Goal: Find contact information: Find contact information

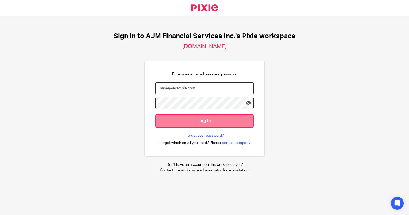
type input "Lihander@ajmfs.co.za"
click at [175, 118] on input "Log in" at bounding box center [204, 121] width 99 height 13
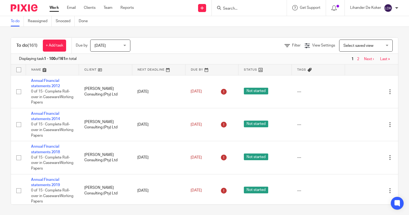
click at [360, 28] on div "To do (161) + Add task Due by [DATE] [DATE] [DATE] [DATE] This week Next week T…" at bounding box center [204, 121] width 409 height 189
click at [103, 46] on span "Today" at bounding box center [100, 46] width 11 height 4
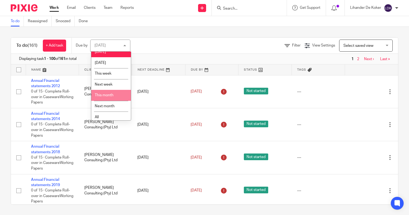
scroll to position [8, 0]
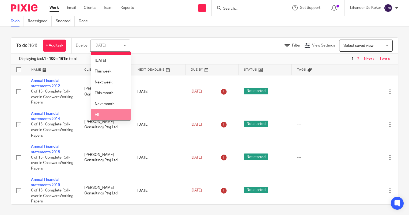
click at [111, 111] on li "All" at bounding box center [111, 115] width 40 height 11
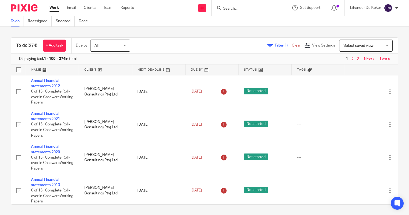
click at [232, 7] on input "Search" at bounding box center [247, 8] width 48 height 5
click at [228, 10] on input "Search" at bounding box center [247, 8] width 48 height 5
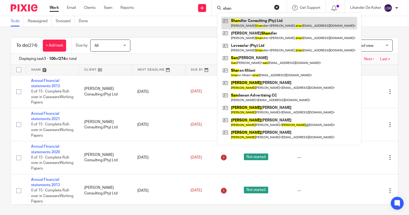
type input "shan"
click at [244, 24] on link at bounding box center [289, 23] width 136 height 12
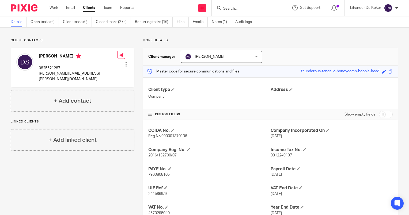
scroll to position [27, 0]
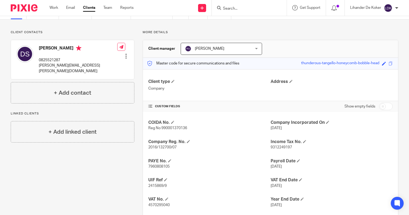
click at [277, 146] on span "9312249197" at bounding box center [281, 148] width 21 height 4
copy span "9312249197"
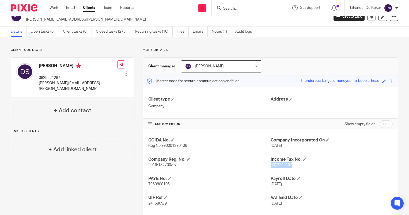
scroll to position [0, 0]
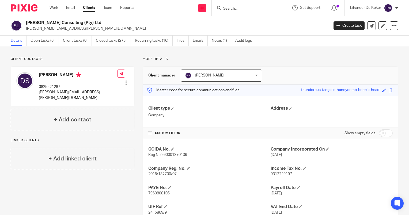
click at [158, 194] on span "7960808105" at bounding box center [158, 194] width 21 height 4
copy span "7960808105"
click at [54, 95] on p "david.shandler@planet.capital" at bounding box center [78, 95] width 78 height 11
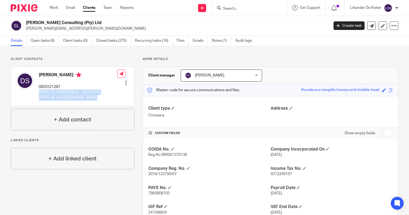
click at [54, 95] on p "david.shandler@planet.capital" at bounding box center [78, 95] width 78 height 11
copy div "david.shandler@planet.capital"
click at [53, 88] on p "0825521287" at bounding box center [78, 86] width 78 height 5
copy p "0825521287"
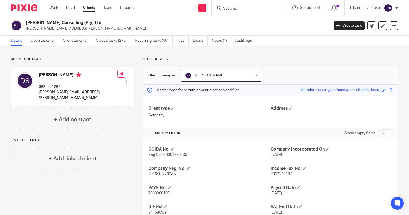
click at [227, 9] on input "Search" at bounding box center [247, 8] width 48 height 5
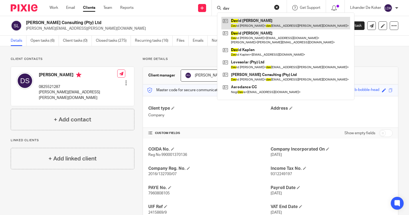
type input "dav"
click at [245, 21] on link at bounding box center [285, 23] width 129 height 12
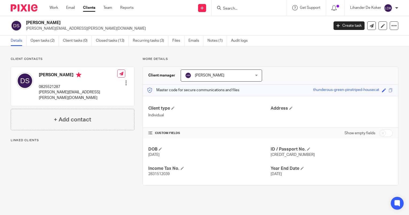
click at [282, 153] on span "6201095160089" at bounding box center [293, 155] width 44 height 4
copy span "6201095160089"
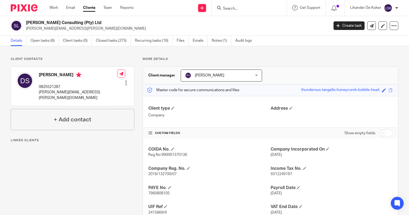
click at [157, 191] on p "7960808105" at bounding box center [209, 193] width 122 height 5
copy span "7960808105"
